Goal: Task Accomplishment & Management: Use online tool/utility

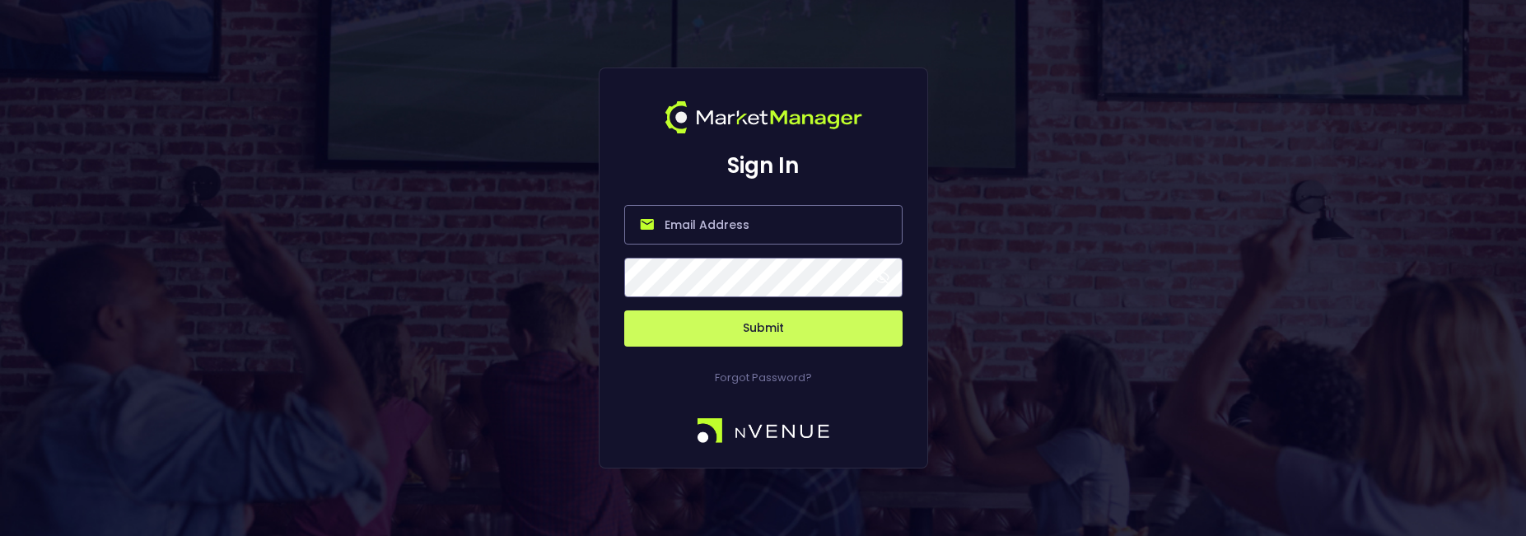
type input "[PERSON_NAME][EMAIL_ADDRESS][DOMAIN_NAME]"
click at [705, 322] on button "Submit" at bounding box center [763, 329] width 278 height 36
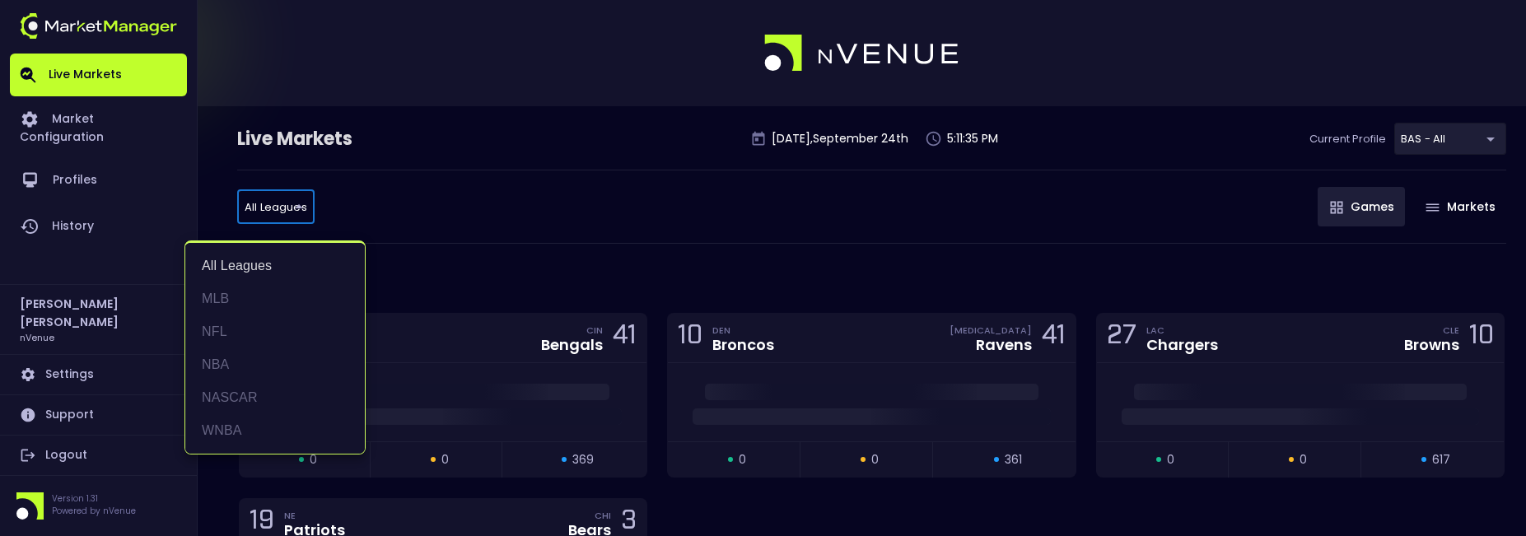
click at [257, 300] on li "MLB" at bounding box center [275, 299] width 180 height 33
type input "MLB"
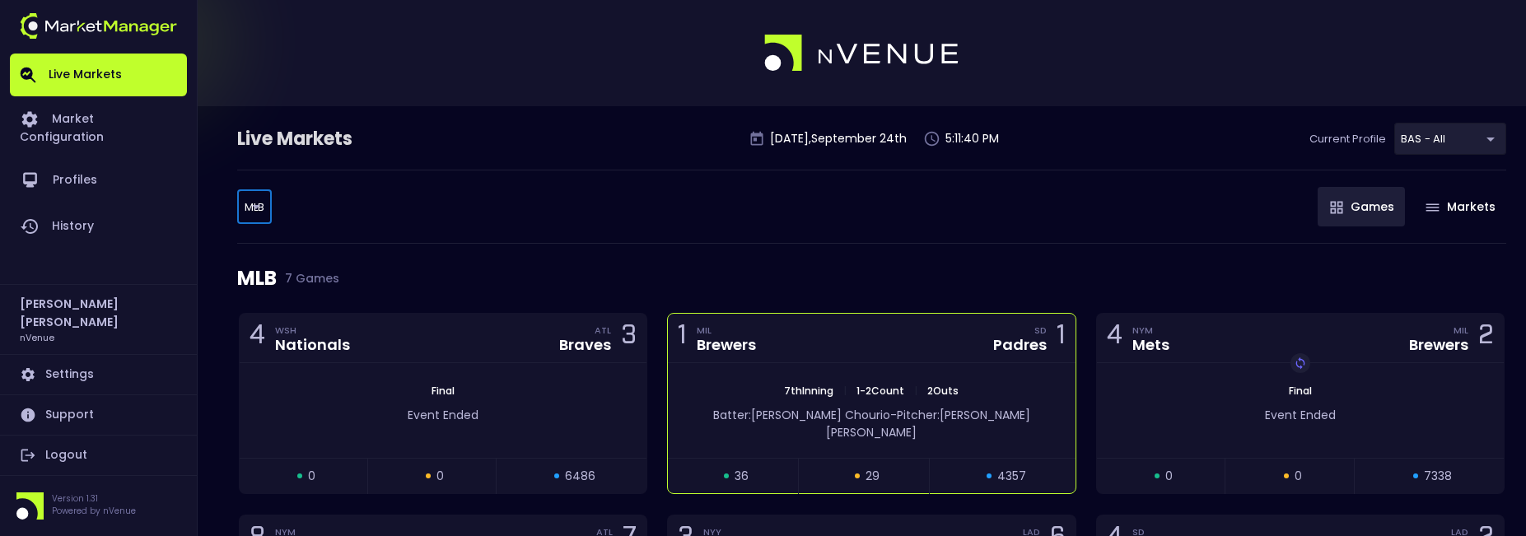
click at [843, 354] on div "1 MIL Brewers SD Padres 1" at bounding box center [871, 338] width 407 height 49
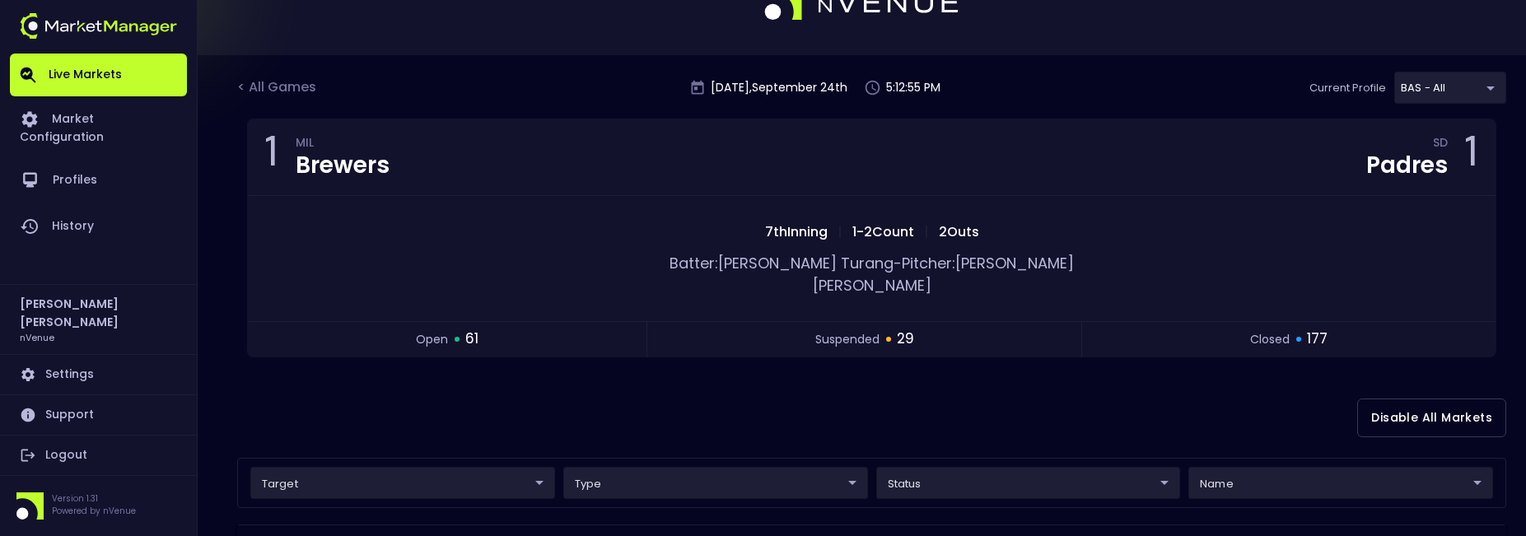
scroll to position [105, 0]
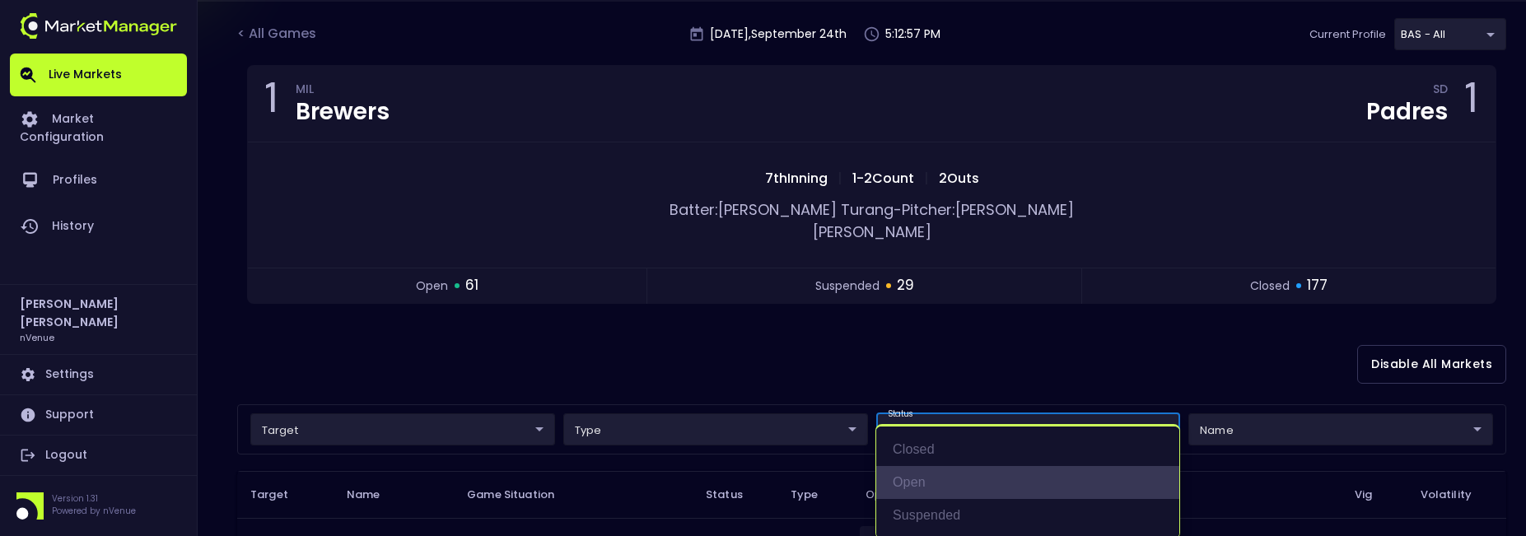
click at [936, 482] on li "open" at bounding box center [1027, 482] width 303 height 33
type input "open"
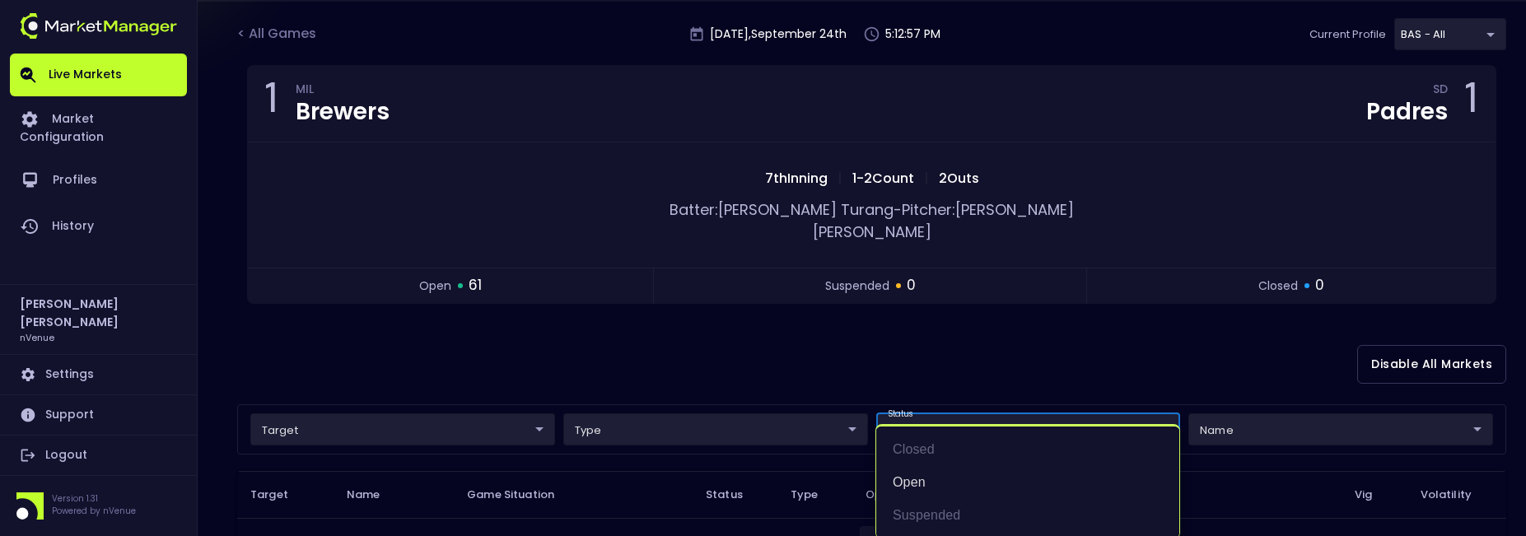
click at [960, 315] on div at bounding box center [763, 268] width 1526 height 536
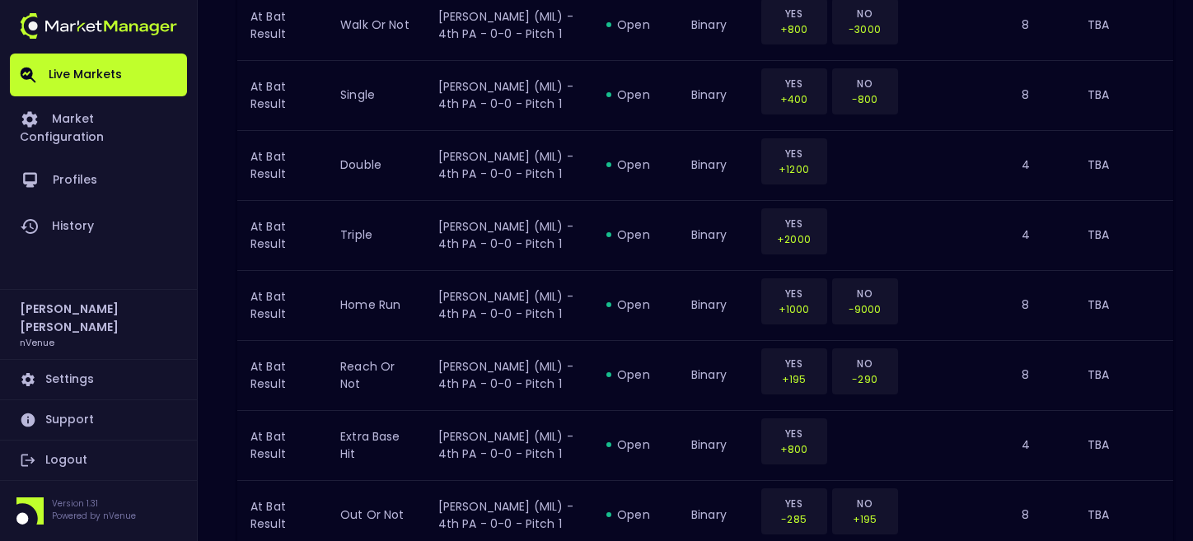
scroll to position [0, 0]
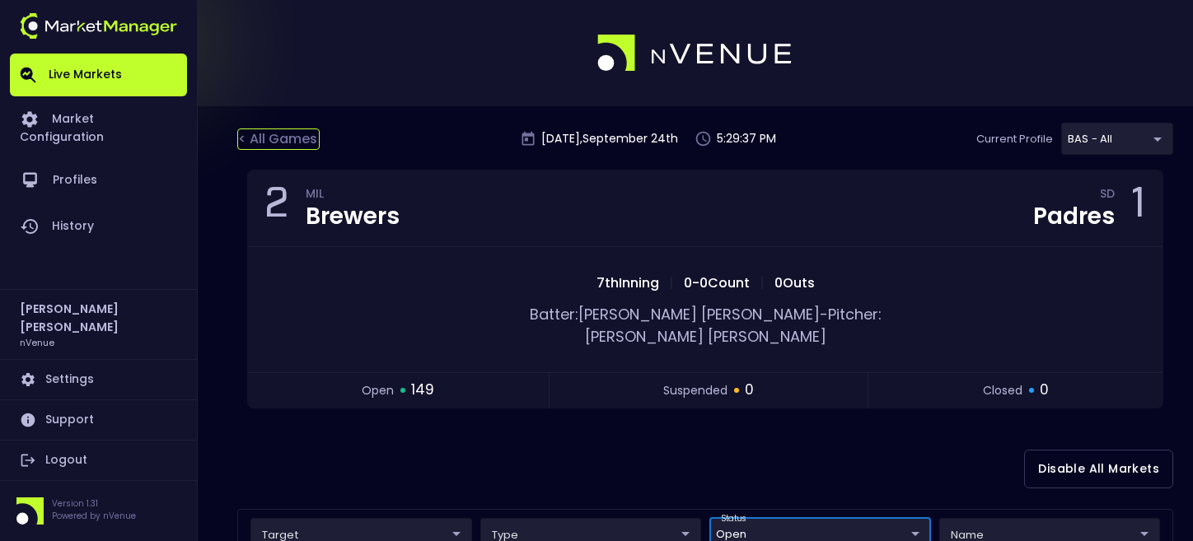
click at [305, 140] on div "< All Games" at bounding box center [278, 138] width 82 height 21
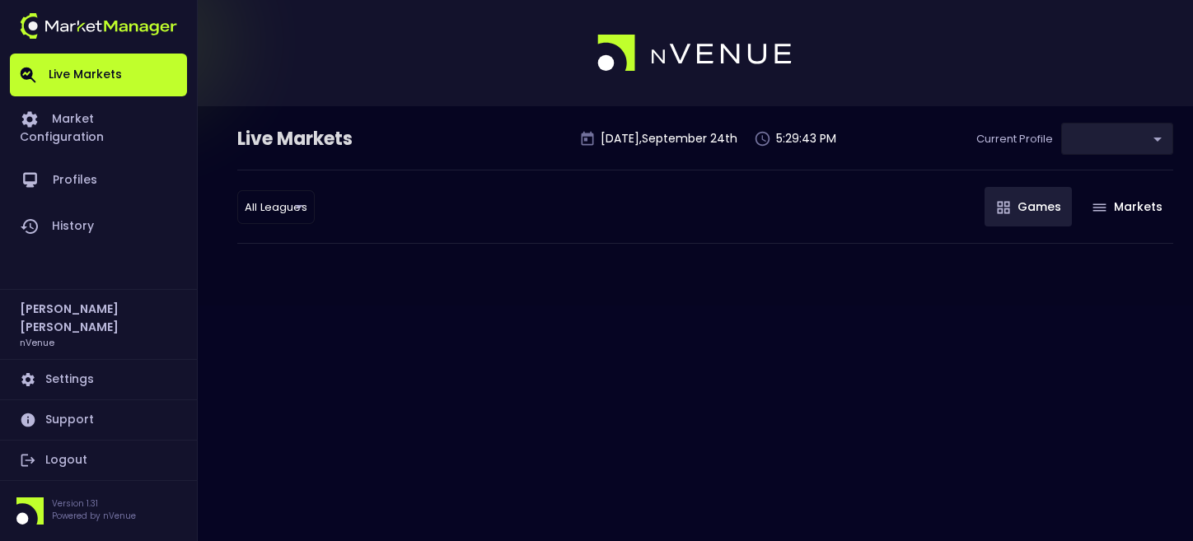
type input "0d810fa5-e353-4d9c-b11d-31f095cae871"
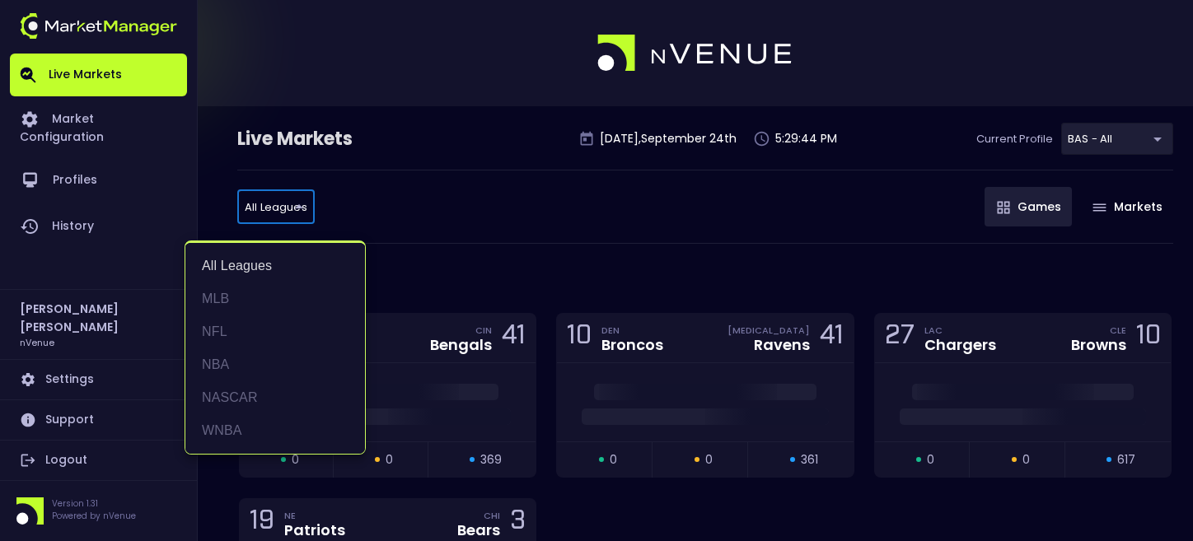
click at [261, 304] on li "MLB" at bounding box center [275, 299] width 180 height 33
type input "MLB"
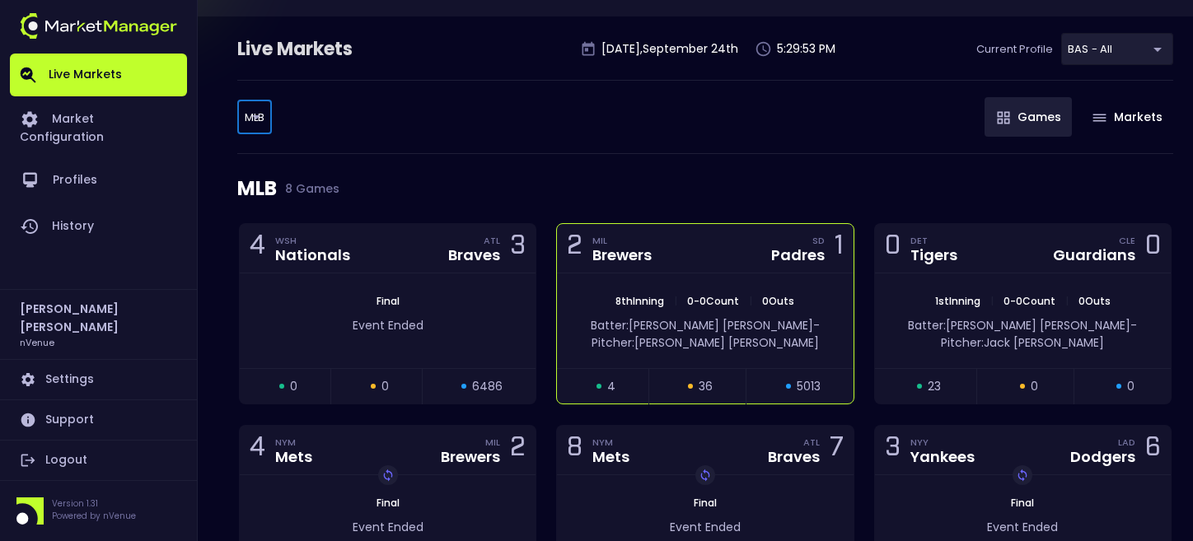
scroll to position [87, 0]
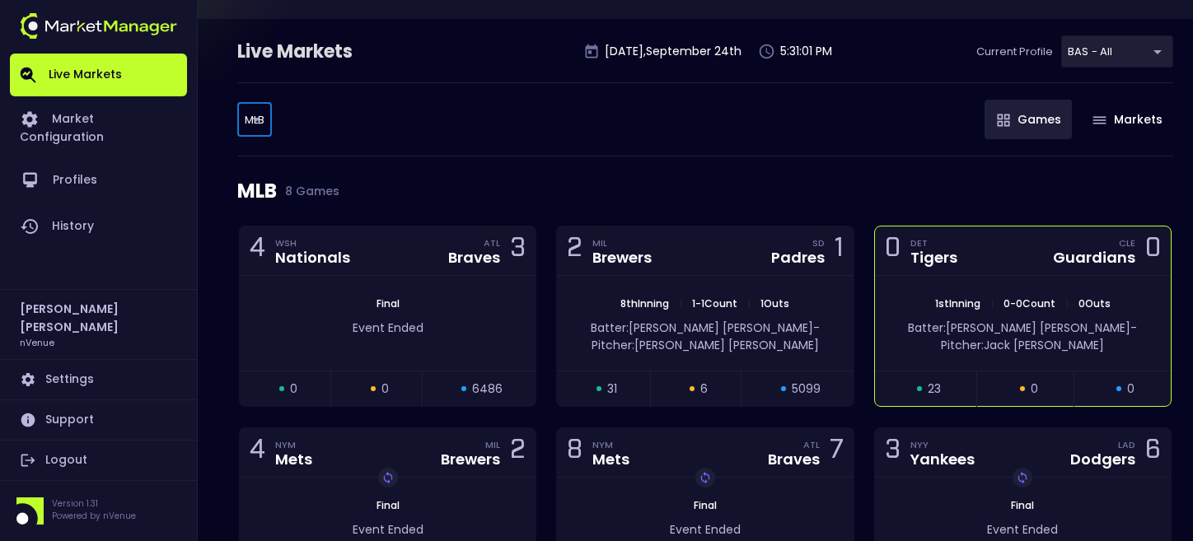
click at [1007, 236] on div "0 DET Tigers CLE Guardians 0" at bounding box center [1023, 250] width 296 height 49
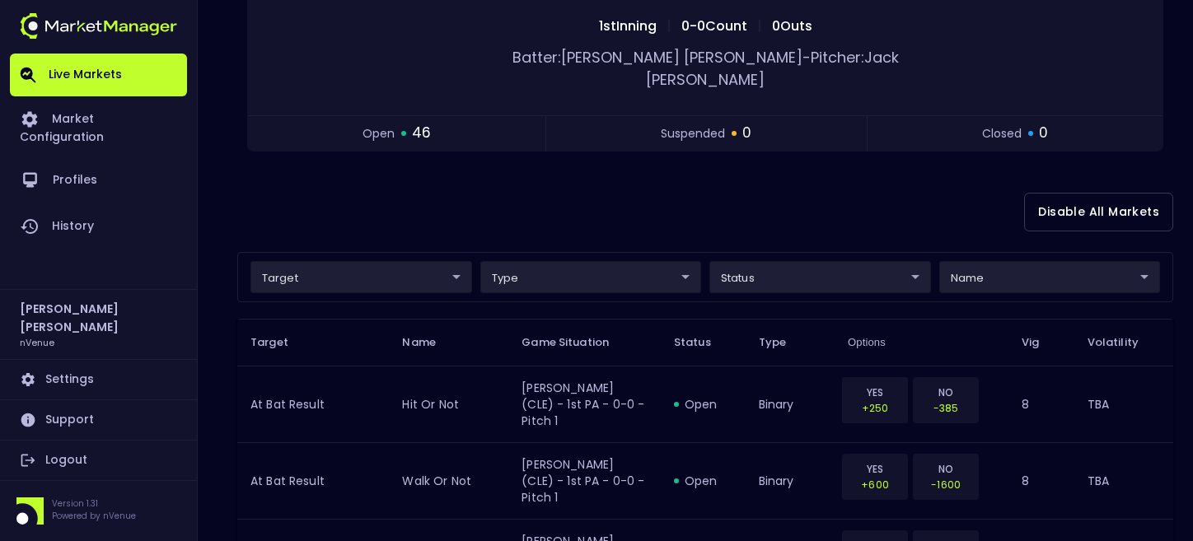
scroll to position [0, 0]
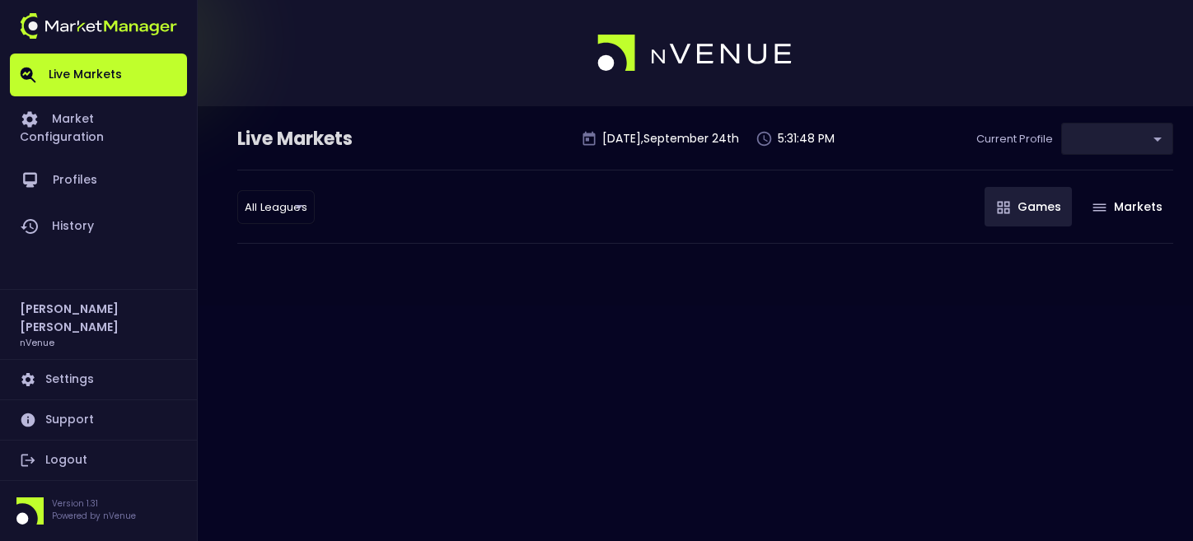
type input "0d810fa5-e353-4d9c-b11d-31f095cae871"
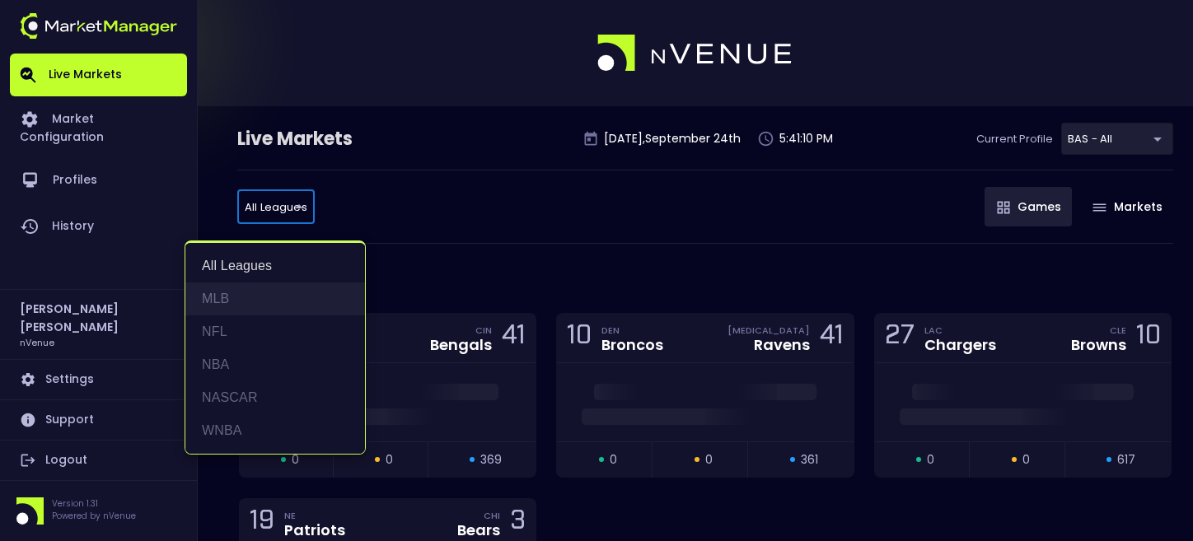
click at [250, 299] on li "MLB" at bounding box center [275, 299] width 180 height 33
type input "MLB"
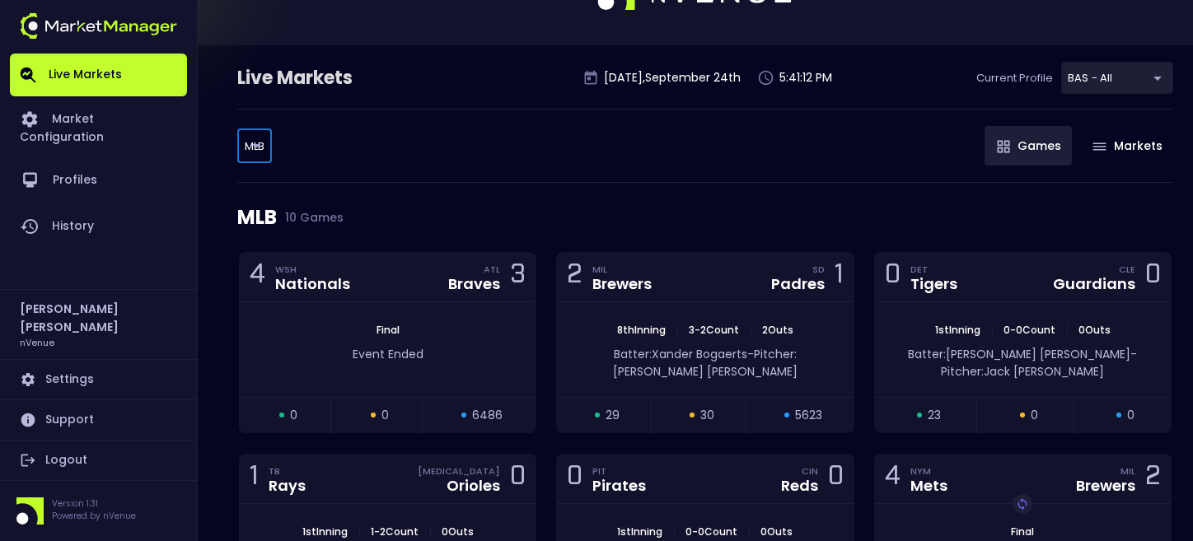
scroll to position [110, 0]
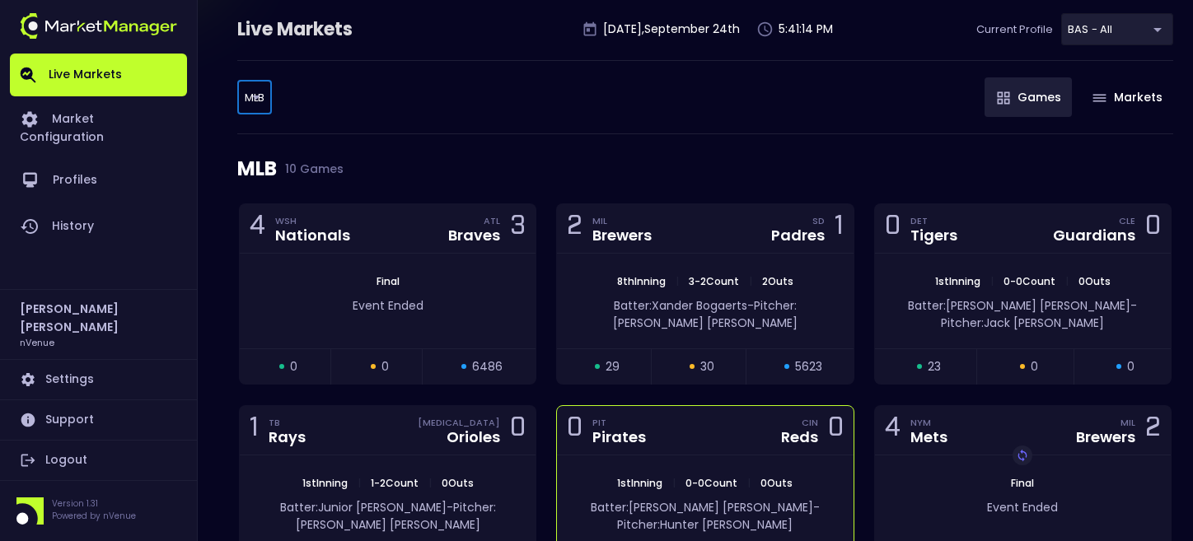
click at [689, 455] on div "1st Inning | 0 - 0 Count | 0 Outs Batter: Oneil Cruz - Pitcher: Hunter Greene" at bounding box center [705, 502] width 296 height 95
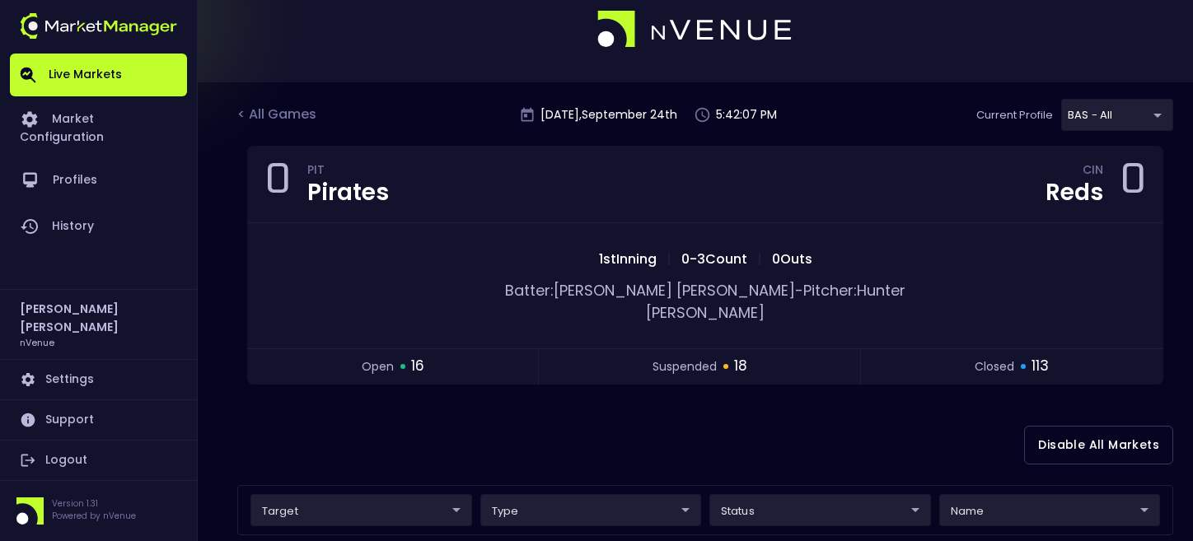
scroll to position [0, 0]
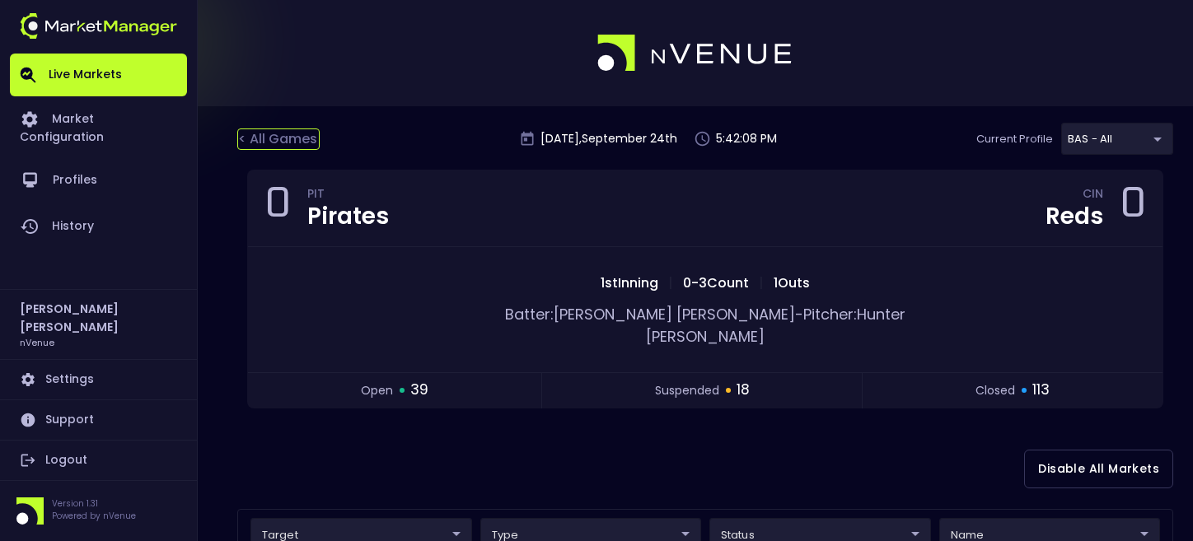
click at [263, 136] on div "< All Games" at bounding box center [278, 138] width 82 height 21
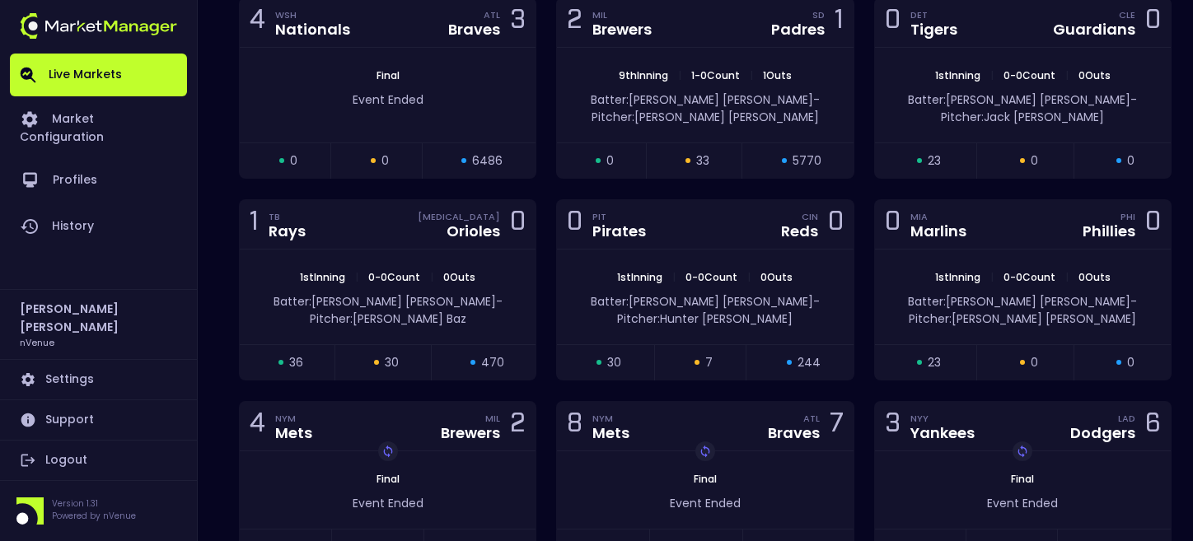
scroll to position [318, 0]
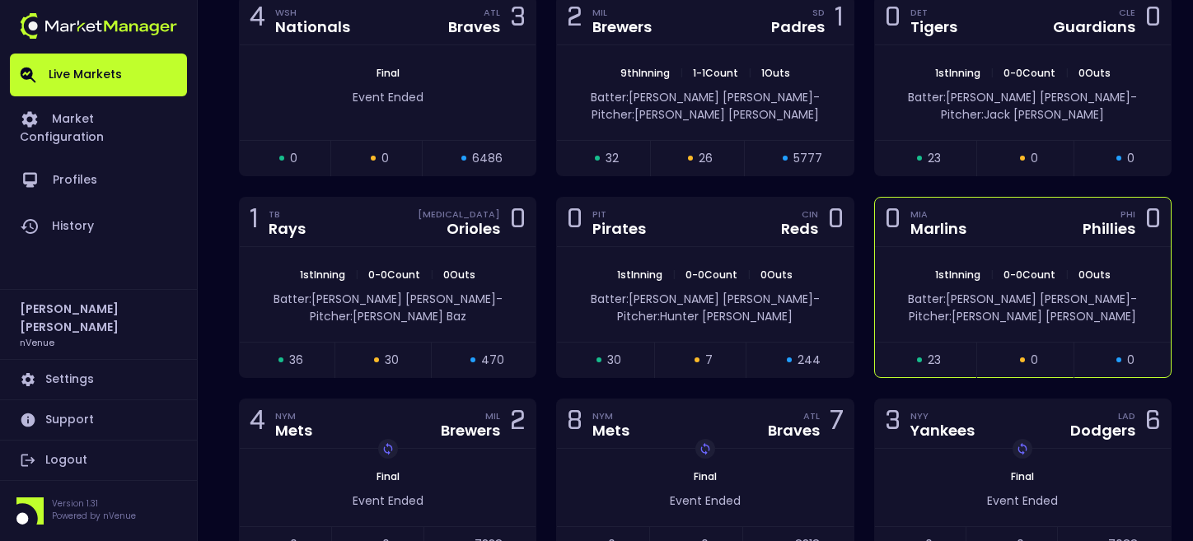
click at [1034, 229] on div "0 MIA Marlins PHI Phillies 0" at bounding box center [1023, 222] width 296 height 49
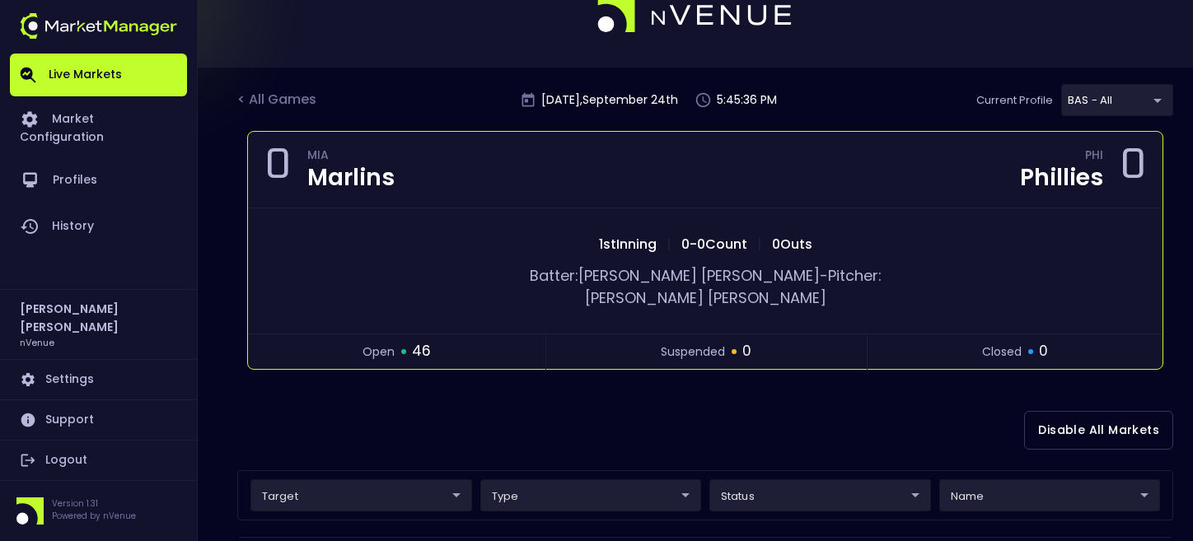
scroll to position [0, 0]
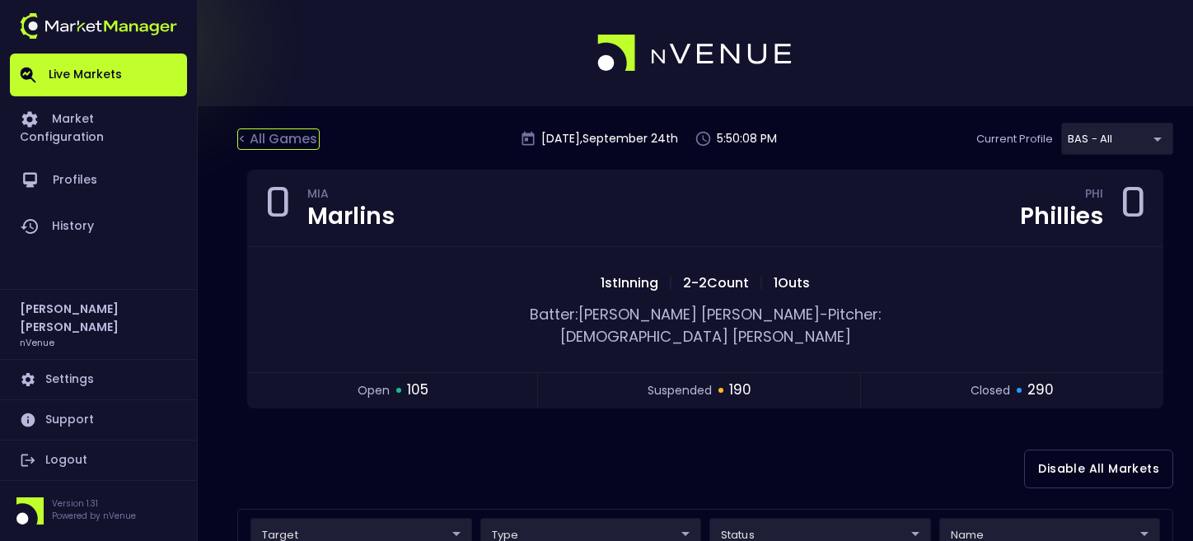
click at [273, 133] on div "< All Games" at bounding box center [278, 138] width 82 height 21
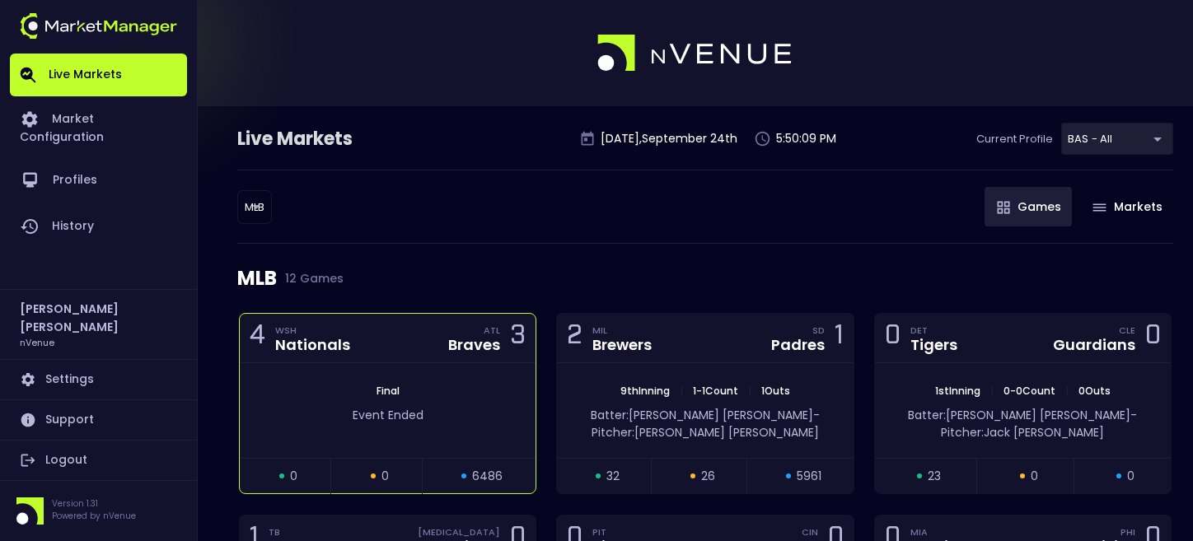
scroll to position [371, 0]
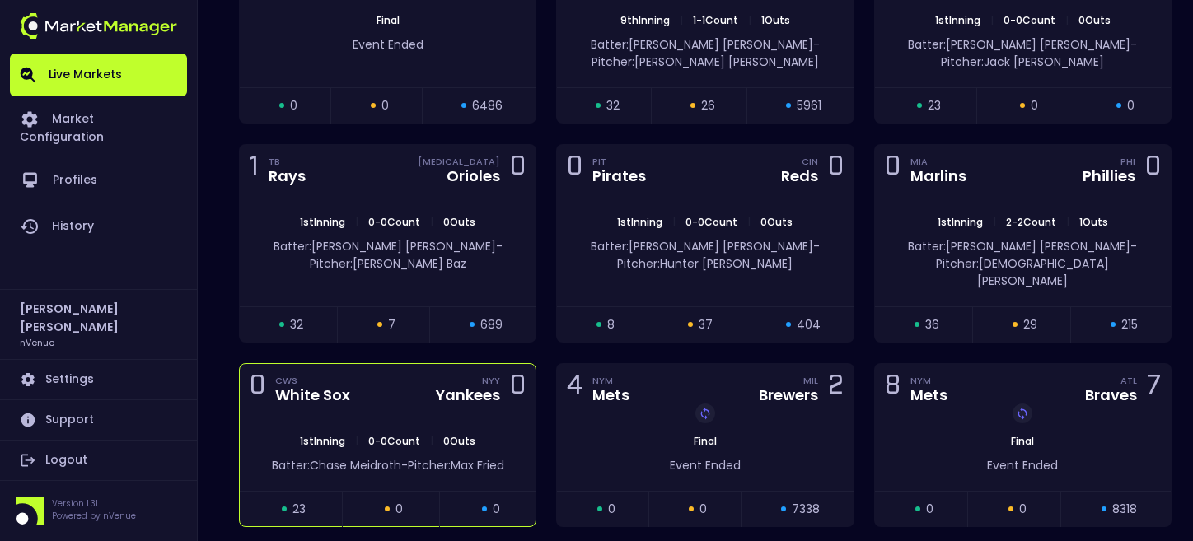
click at [419, 364] on div "0 CWS White Sox NYY Yankees 0" at bounding box center [388, 388] width 296 height 49
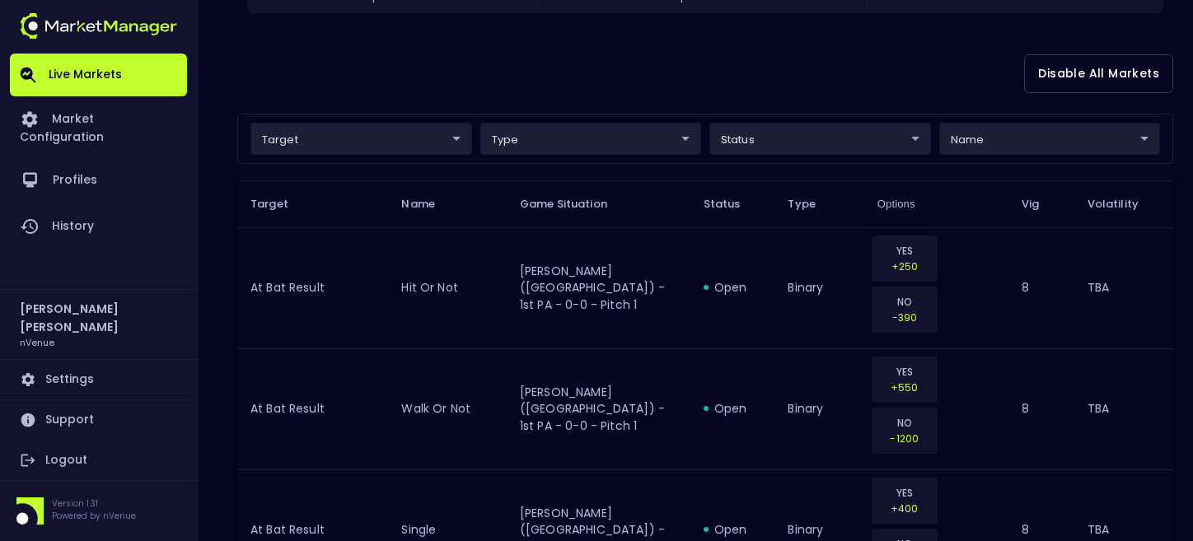
scroll to position [0, 0]
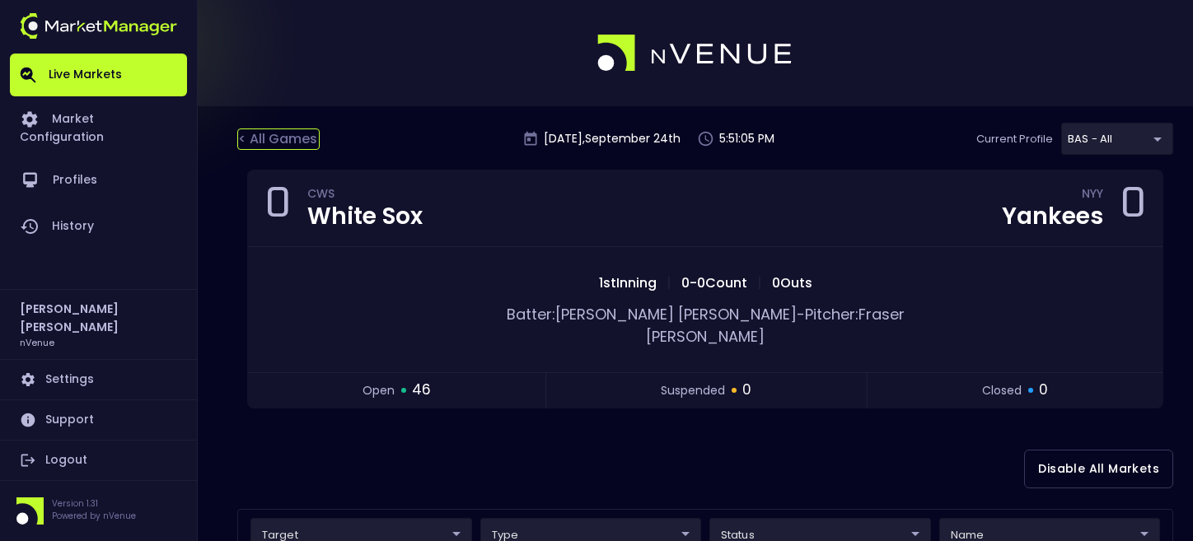
click at [307, 138] on div "< All Games" at bounding box center [278, 138] width 82 height 21
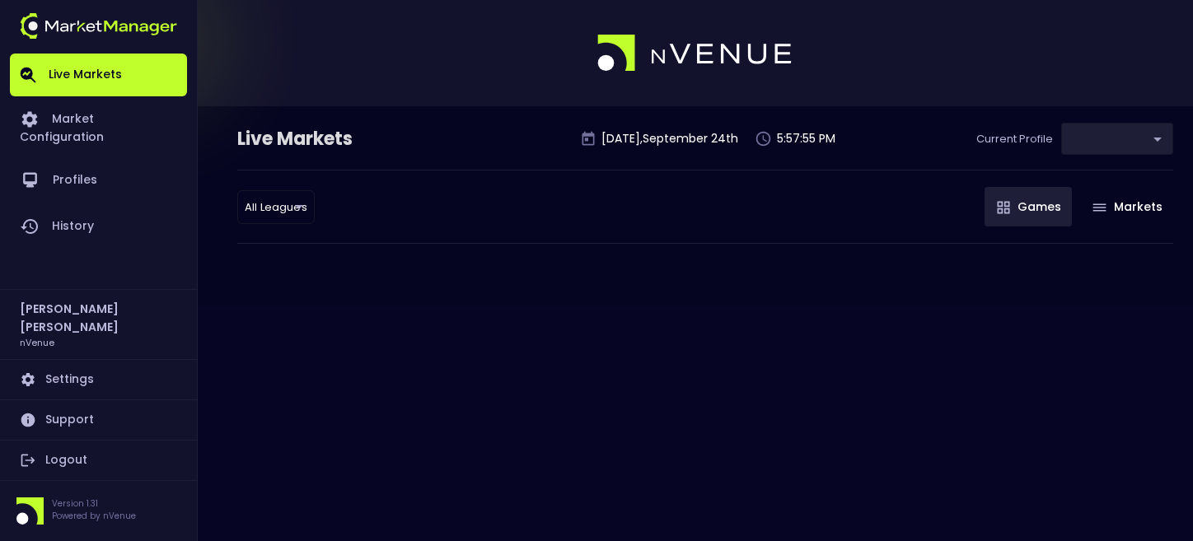
type input "0d810fa5-e353-4d9c-b11d-31f095cae871"
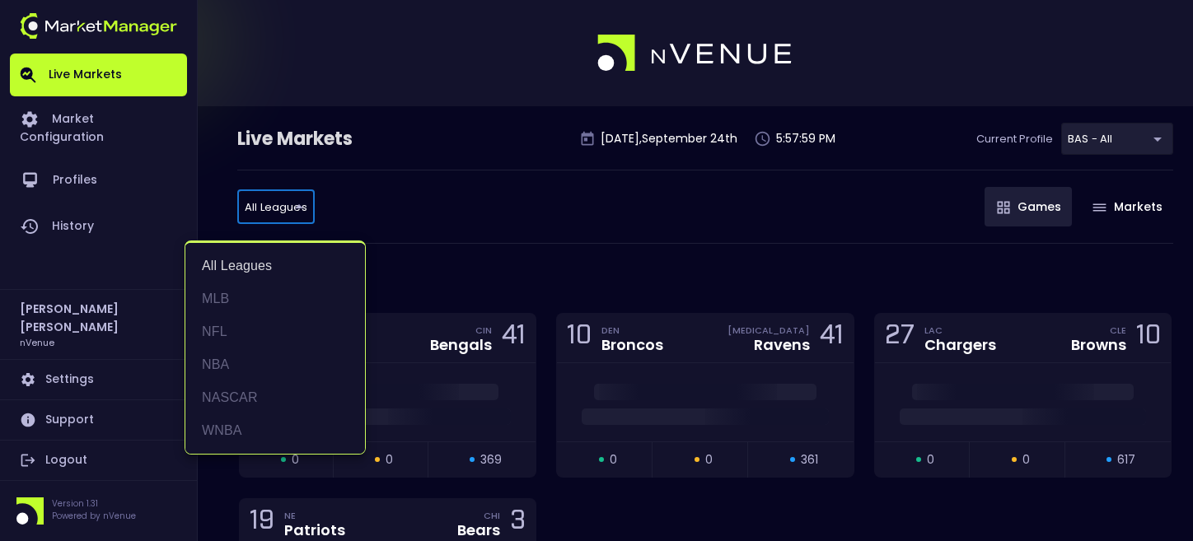
click at [238, 301] on li "MLB" at bounding box center [275, 299] width 180 height 33
type input "MLB"
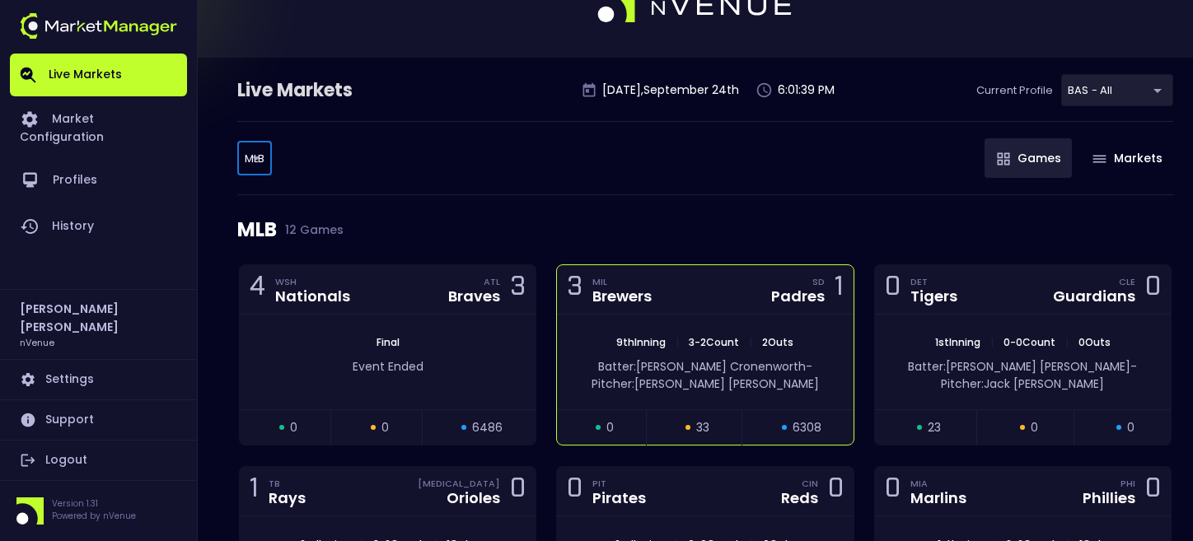
scroll to position [161, 0]
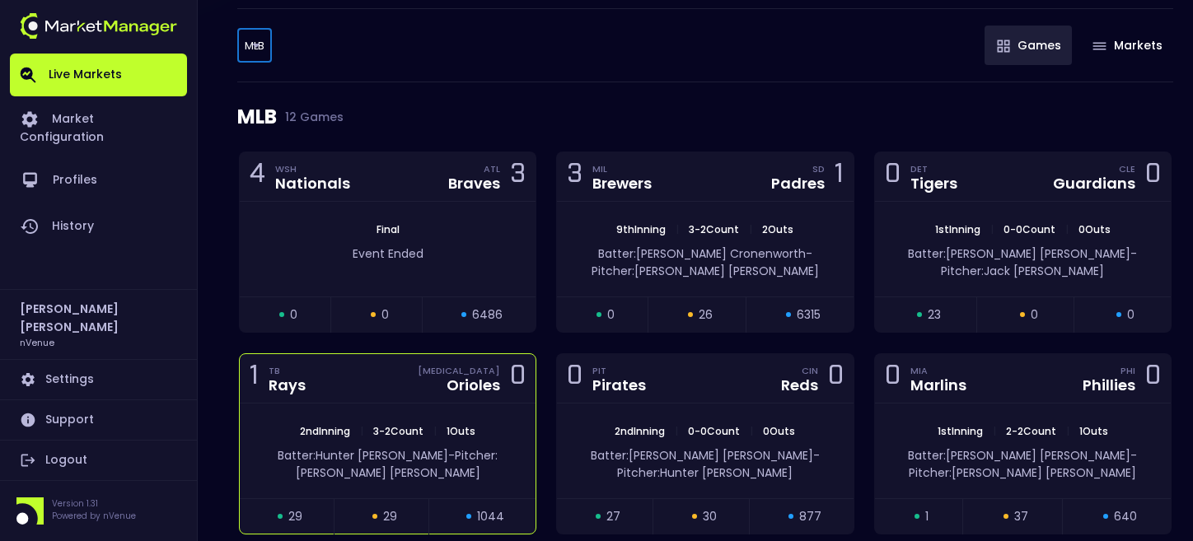
click at [408, 375] on div "1 TB Rays BAL Orioles 0" at bounding box center [388, 378] width 296 height 49
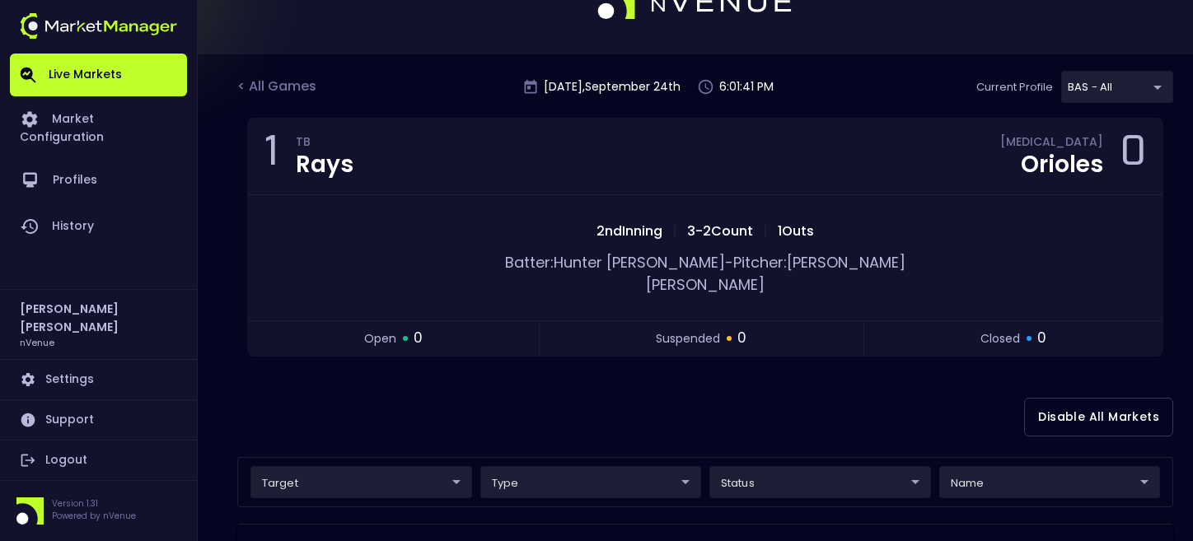
scroll to position [0, 0]
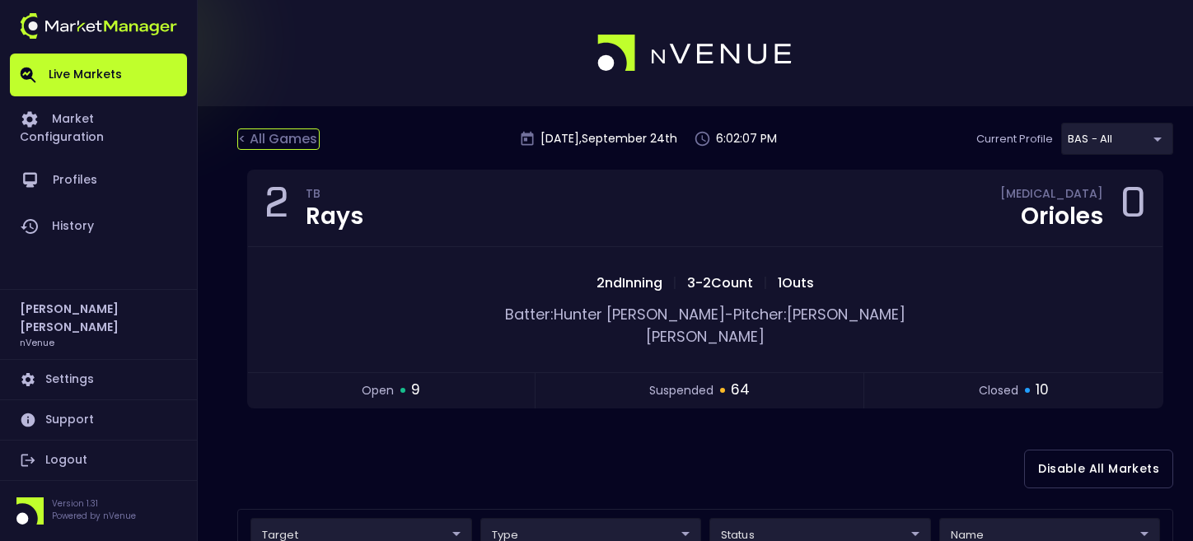
click at [313, 140] on div "< All Games" at bounding box center [278, 138] width 82 height 21
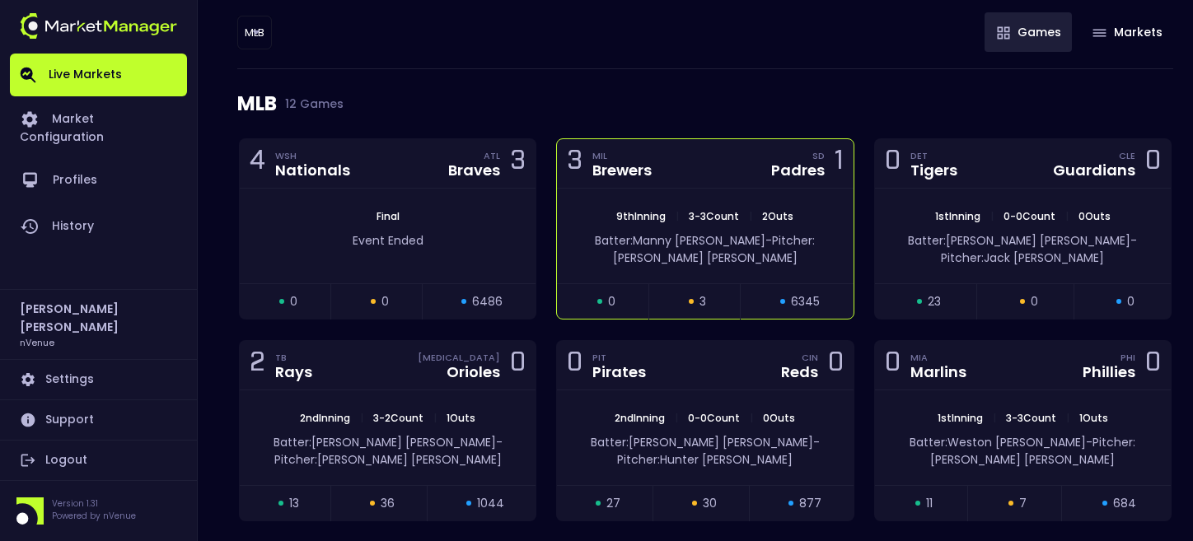
scroll to position [213, 0]
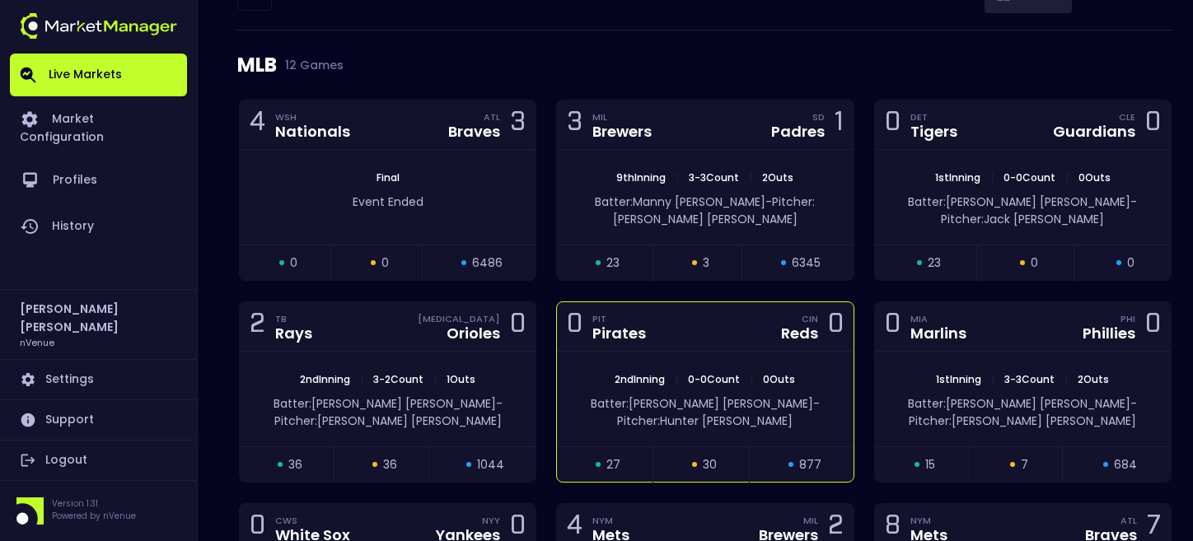
click at [738, 337] on div "0 PIT Pirates CIN Reds 0" at bounding box center [705, 326] width 296 height 49
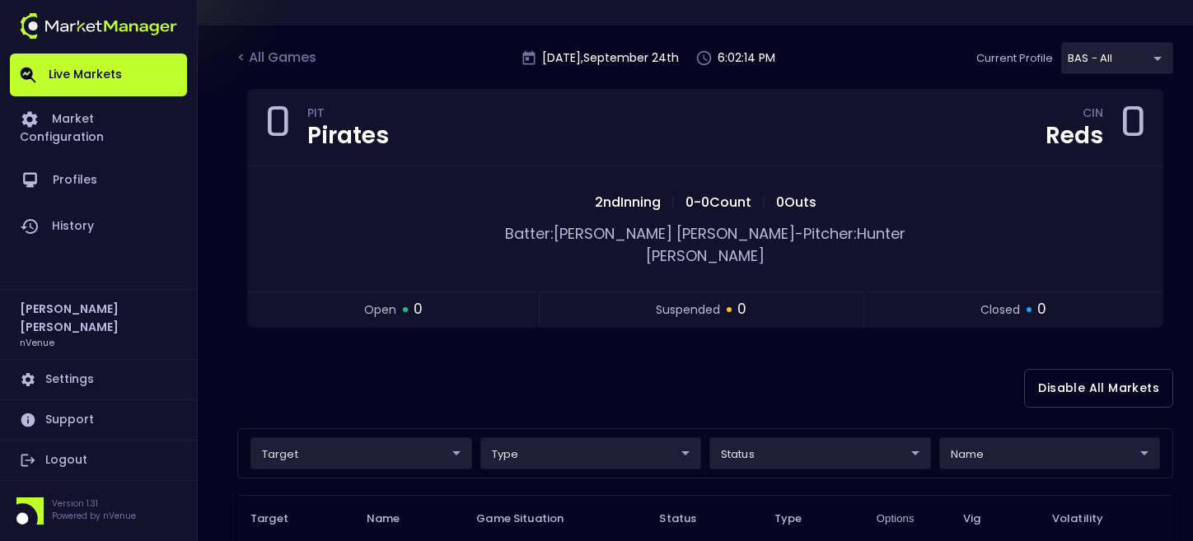
scroll to position [0, 0]
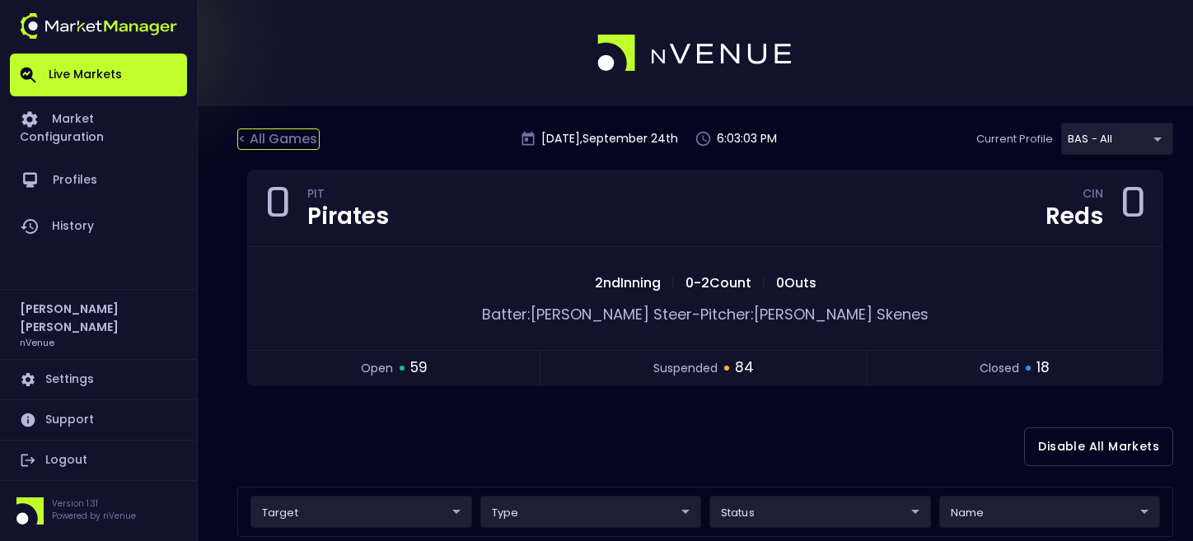
click at [280, 147] on div "< All Games" at bounding box center [278, 138] width 82 height 21
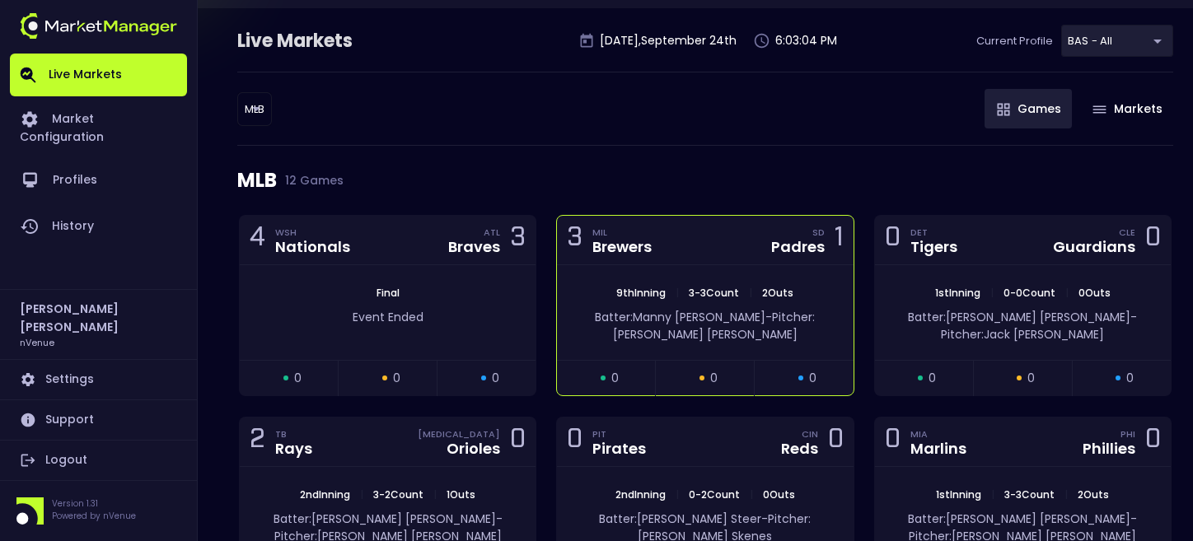
scroll to position [236, 0]
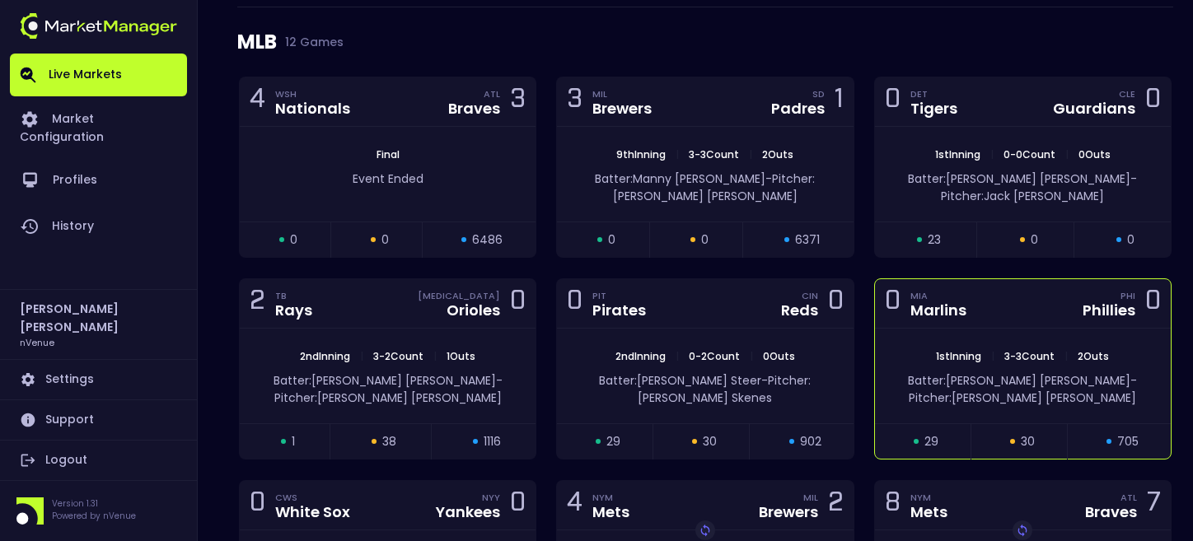
click at [999, 351] on span "3 - 3 Count" at bounding box center [1029, 356] width 60 height 14
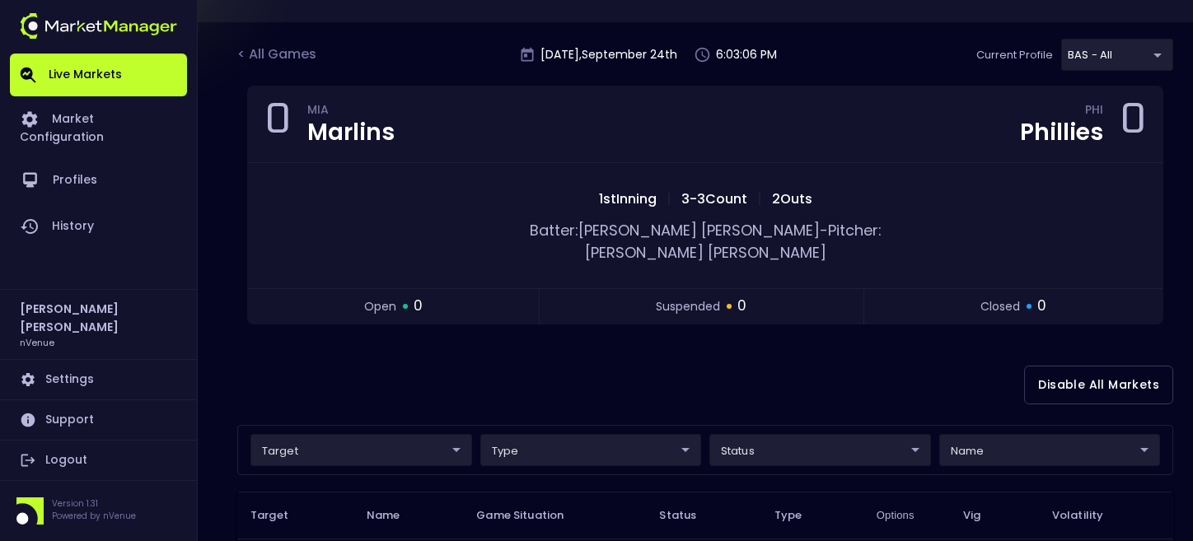
scroll to position [0, 0]
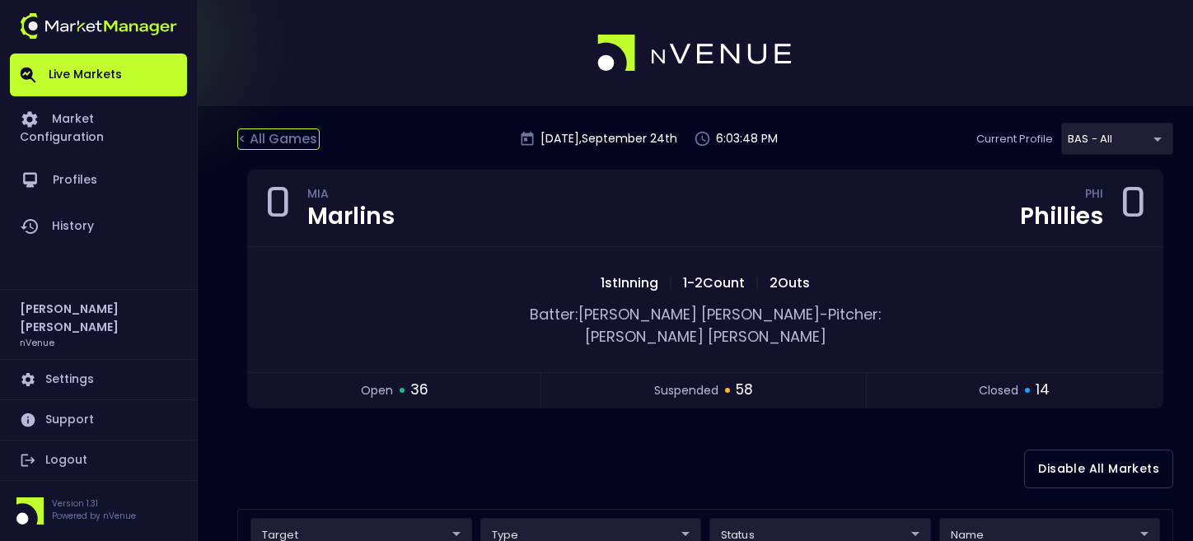
click at [308, 138] on div "< All Games" at bounding box center [278, 138] width 82 height 21
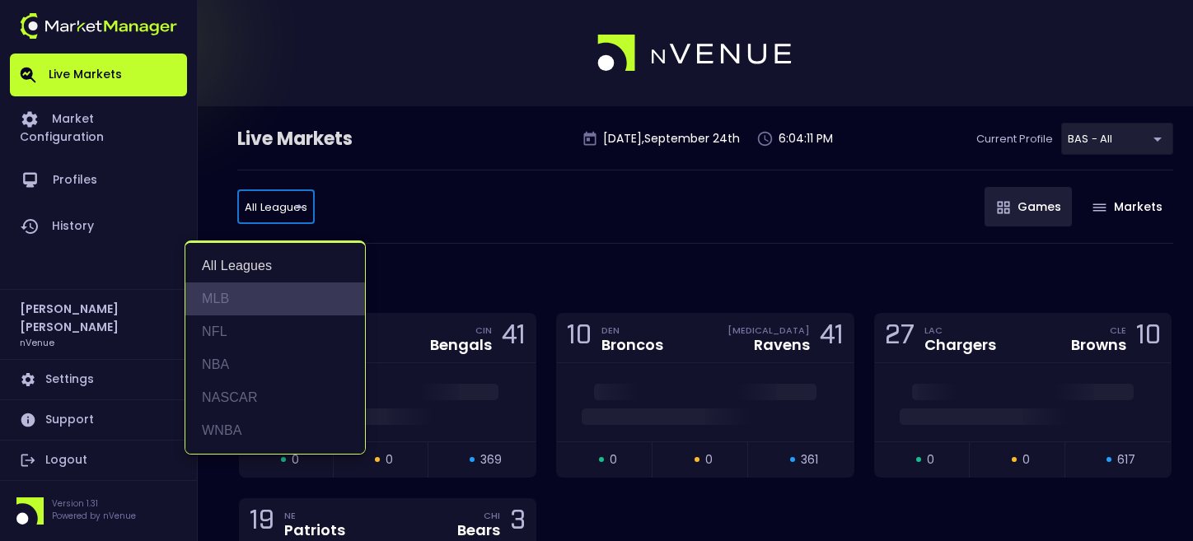
click at [235, 303] on li "MLB" at bounding box center [275, 299] width 180 height 33
type input "MLB"
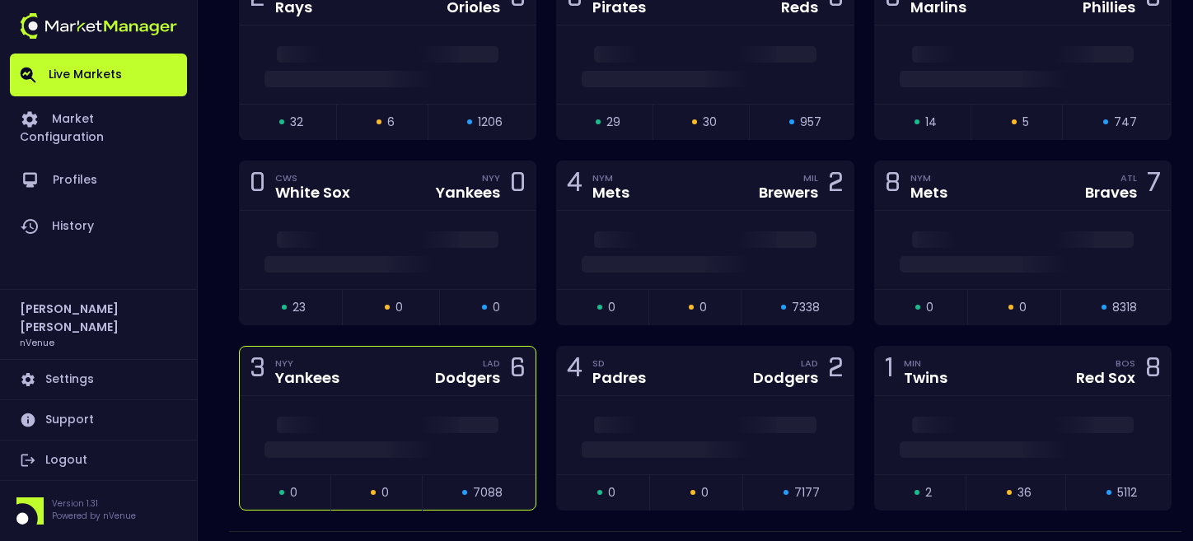
scroll to position [576, 0]
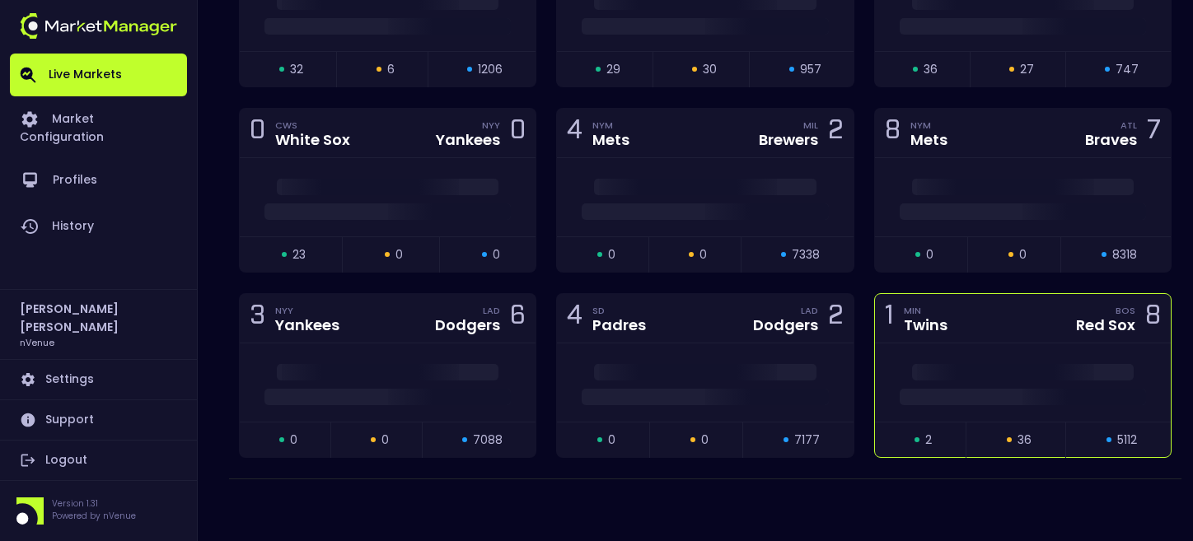
click at [998, 323] on div "1 MIN Twins BOS Red Sox 8" at bounding box center [1023, 318] width 296 height 49
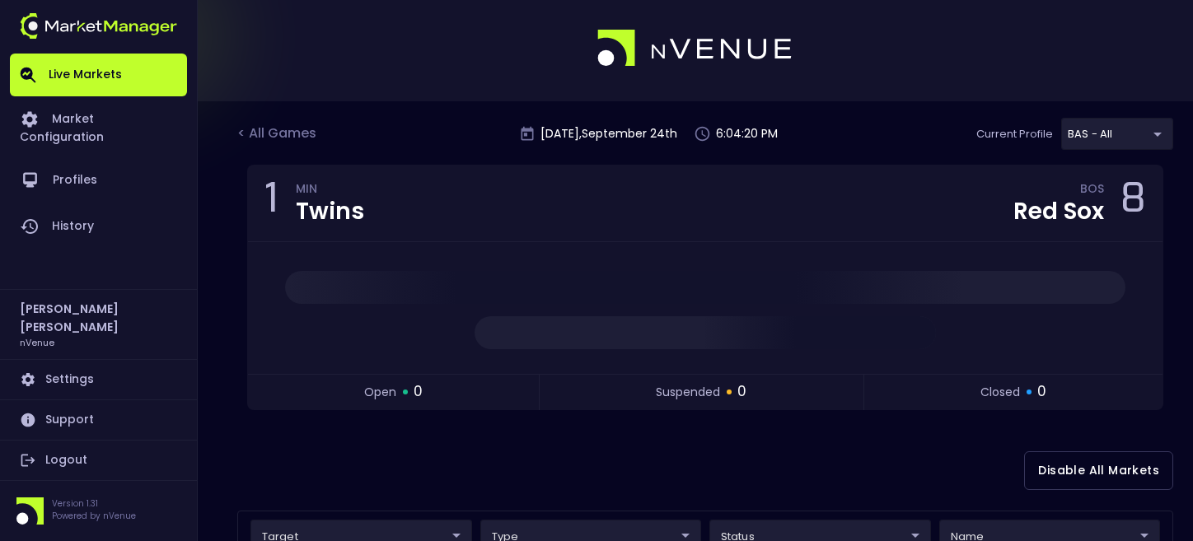
scroll to position [0, 0]
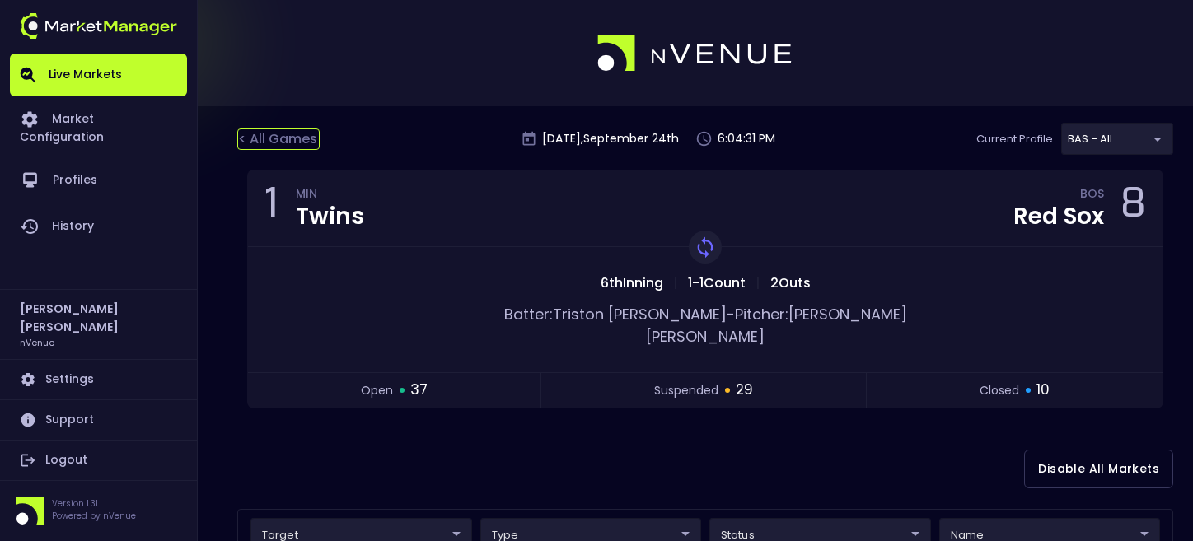
click at [284, 136] on div "< All Games" at bounding box center [278, 138] width 82 height 21
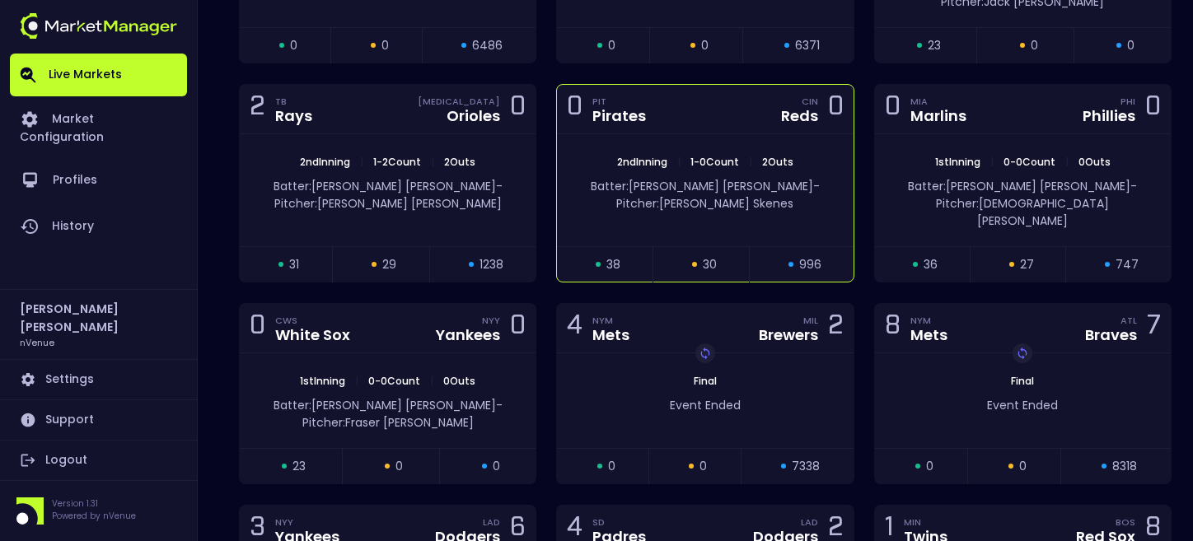
scroll to position [460, 0]
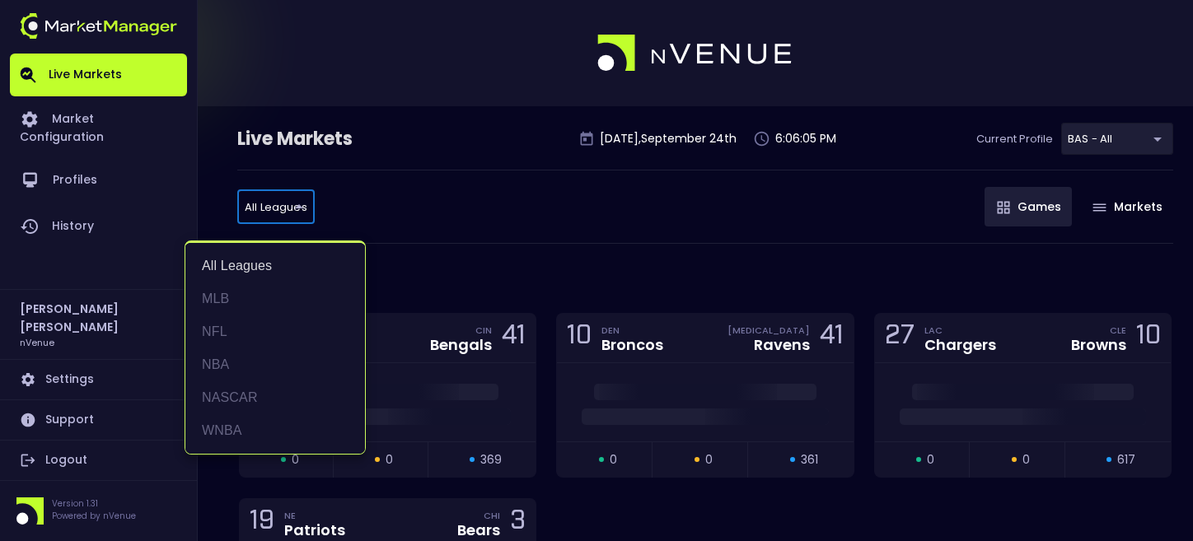
click at [237, 295] on li "MLB" at bounding box center [275, 299] width 180 height 33
type input "MLB"
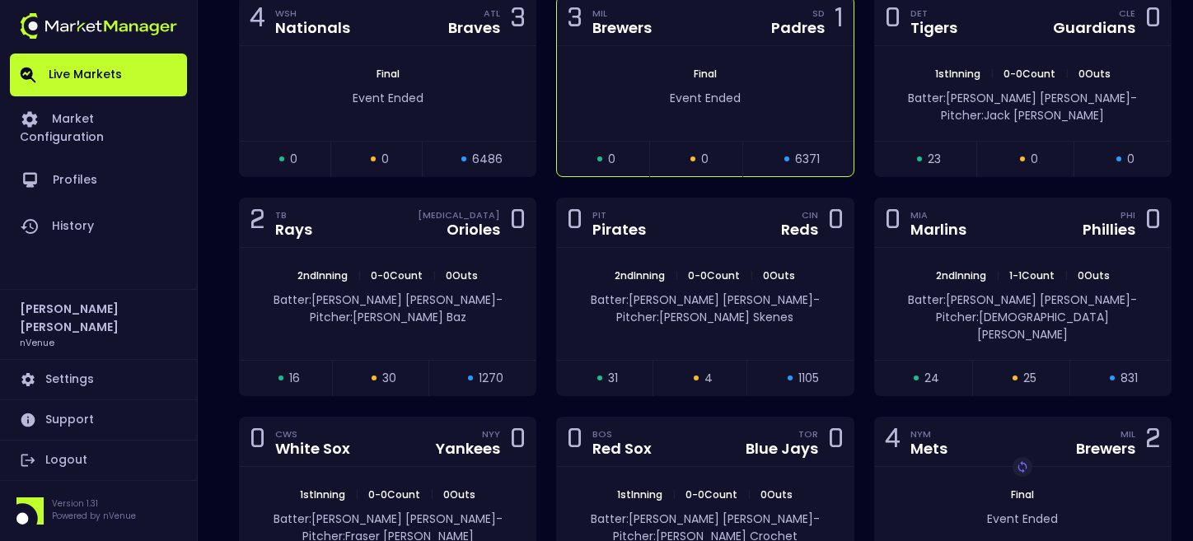
scroll to position [389, 0]
